Goal: Task Accomplishment & Management: Use online tool/utility

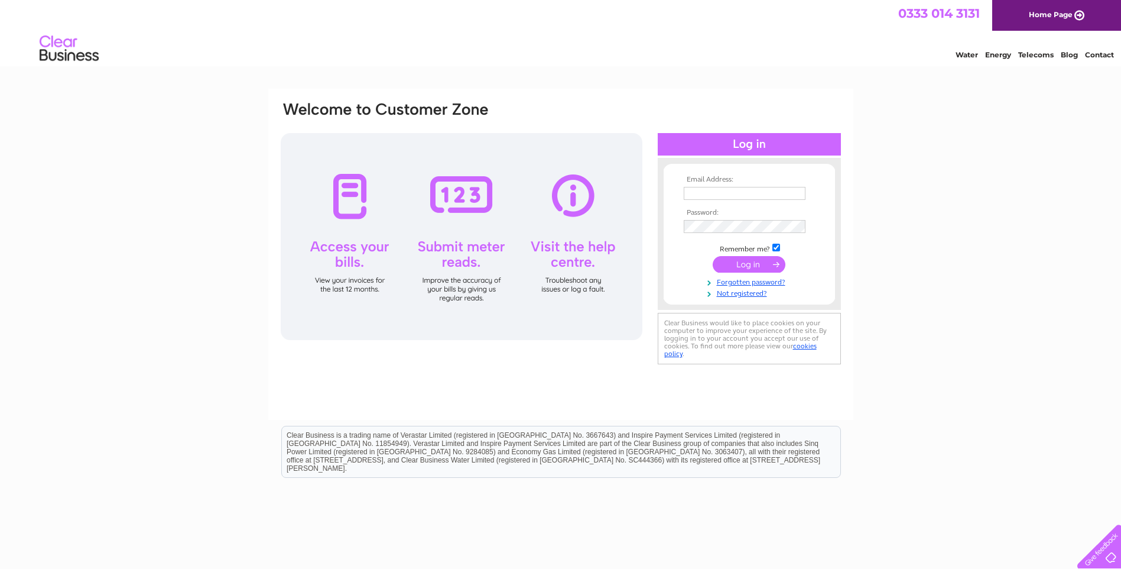
type input "les.mcarthur@deans.co.uk"
click at [777, 263] on input "submit" at bounding box center [749, 264] width 73 height 17
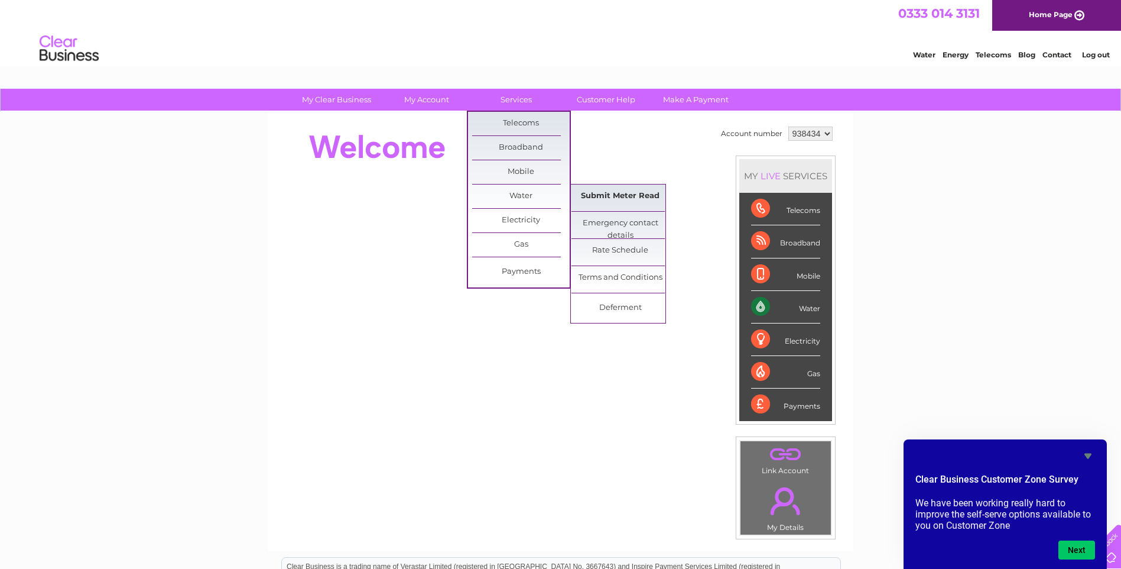
click at [592, 193] on link "Submit Meter Read" at bounding box center [621, 196] width 98 height 24
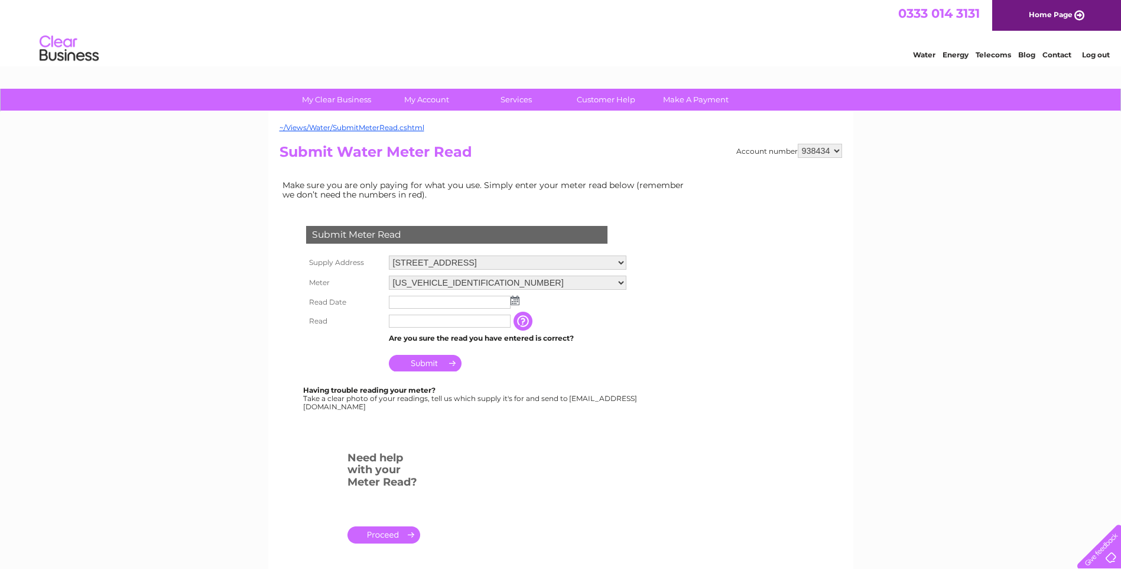
click at [516, 301] on img at bounding box center [515, 300] width 9 height 9
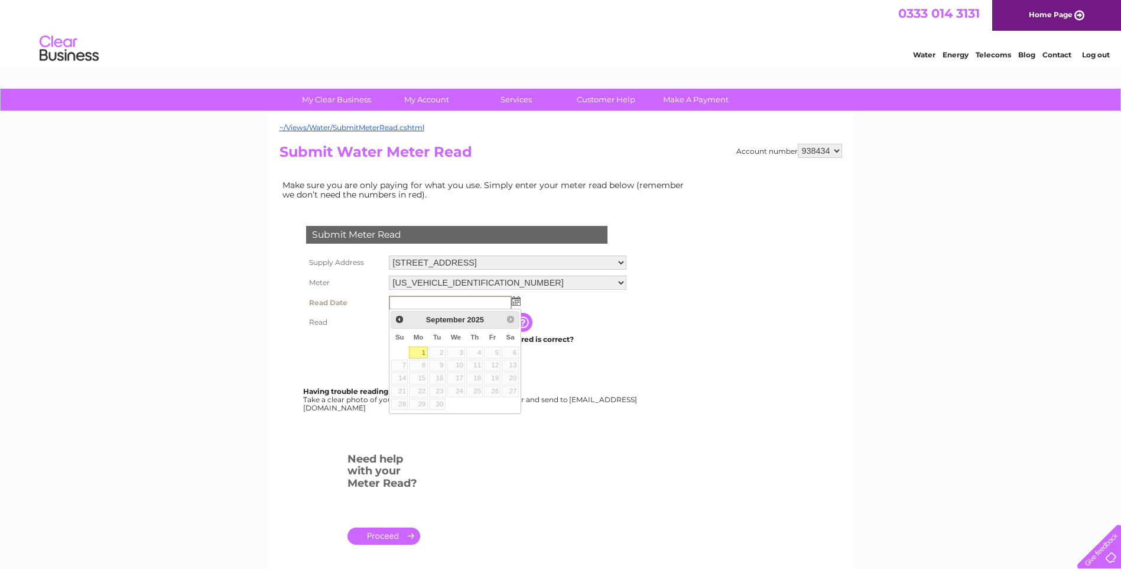
click at [417, 352] on link "1" at bounding box center [418, 352] width 18 height 12
type input "[DATE]"
click at [401, 315] on input "text" at bounding box center [450, 320] width 122 height 13
click at [430, 370] on input "Submit" at bounding box center [425, 364] width 73 height 17
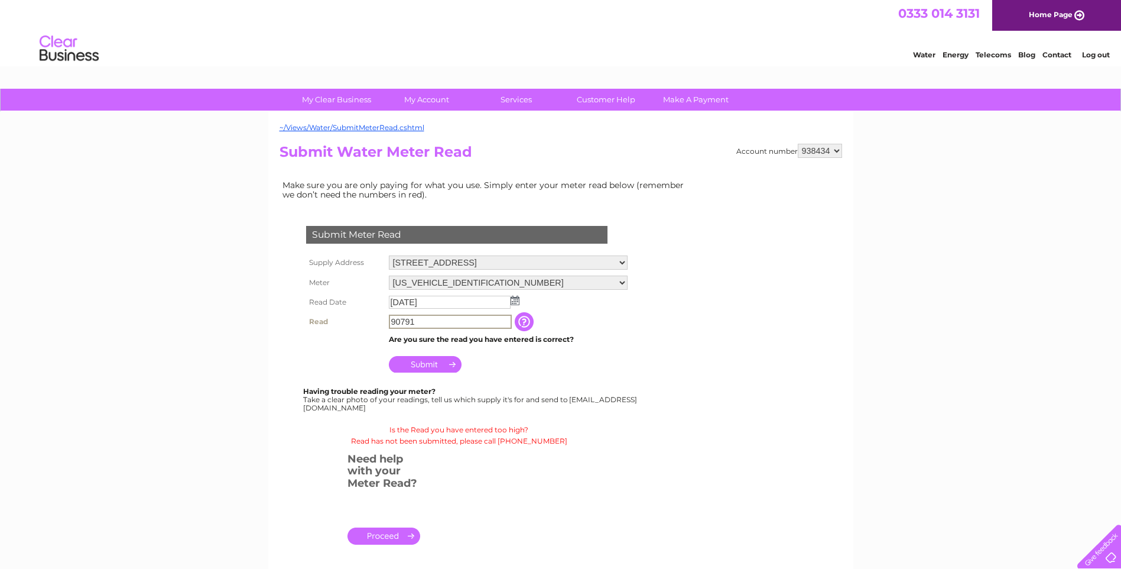
click at [410, 320] on input "90791" at bounding box center [450, 321] width 123 height 14
drag, startPoint x: 380, startPoint y: 322, endPoint x: 232, endPoint y: 328, distance: 148.5
click at [232, 328] on div "My Clear Business Login Details My Details My Preferences Link Account My Accou…" at bounding box center [560, 440] width 1121 height 703
type input "20791"
click at [430, 362] on input "Submit" at bounding box center [425, 364] width 73 height 17
